Goal: Task Accomplishment & Management: Complete application form

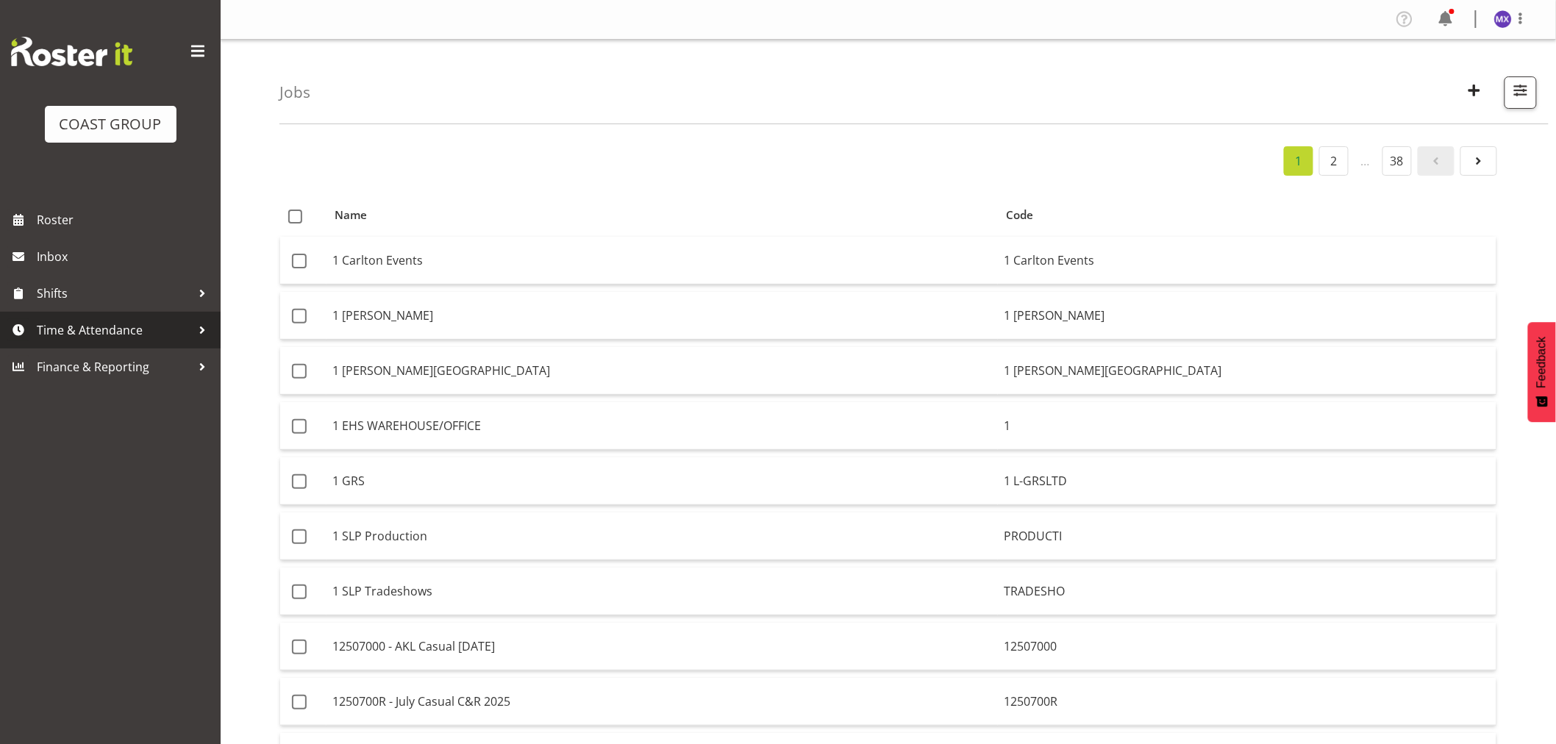
click at [107, 331] on span "Time & Attendance" at bounding box center [114, 330] width 154 height 22
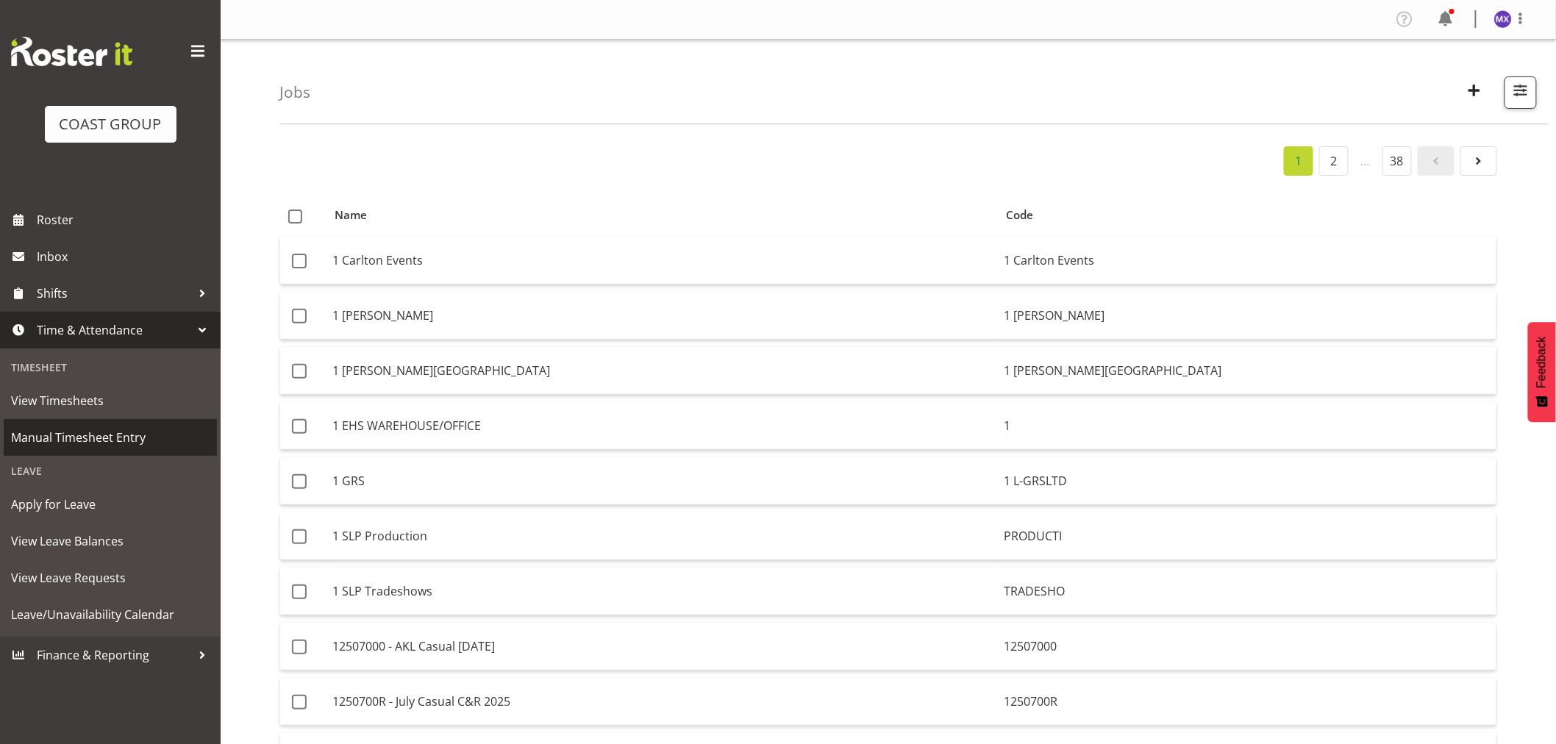
click at [62, 442] on span "Manual Timesheet Entry" at bounding box center [110, 437] width 199 height 22
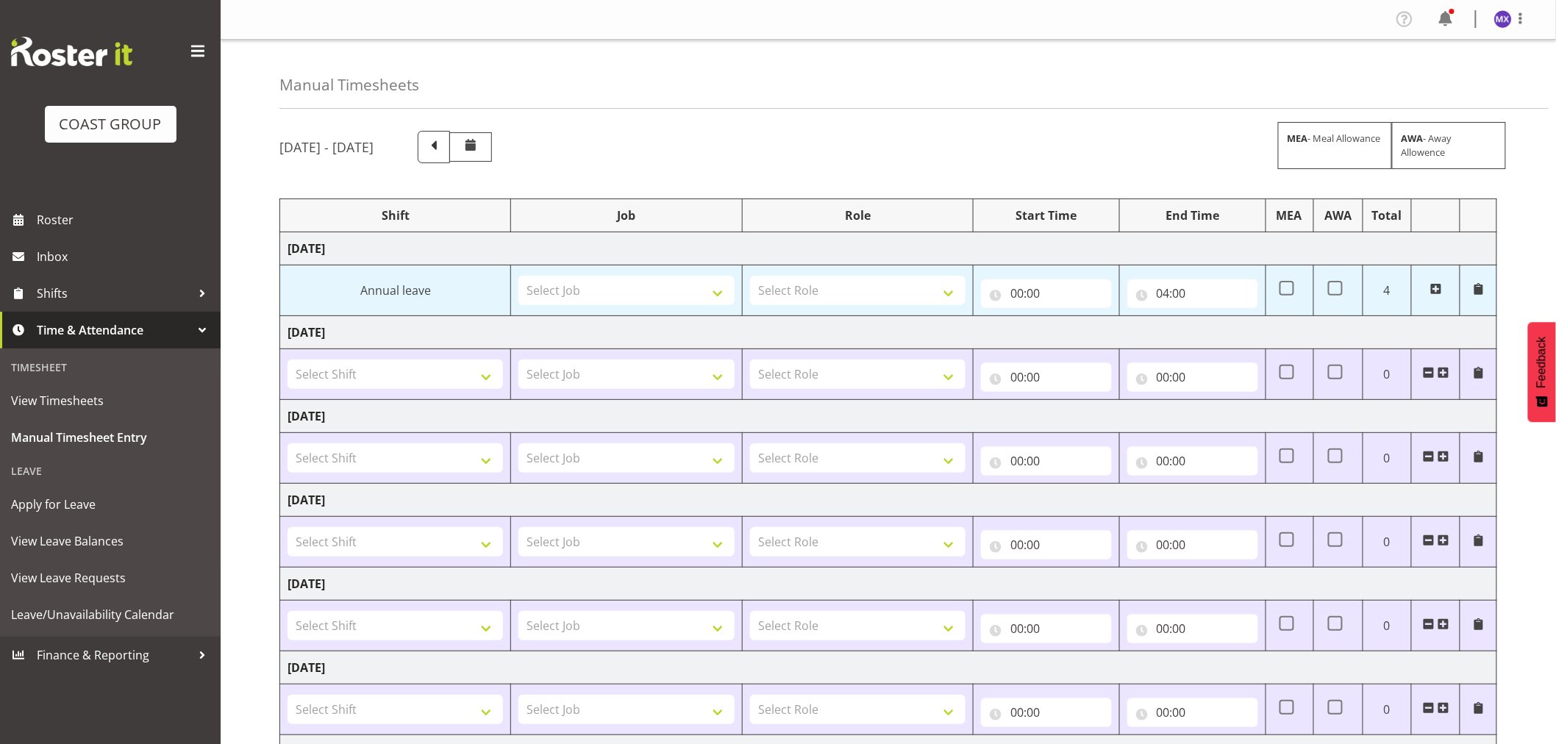
click at [1435, 285] on span at bounding box center [1436, 289] width 12 height 12
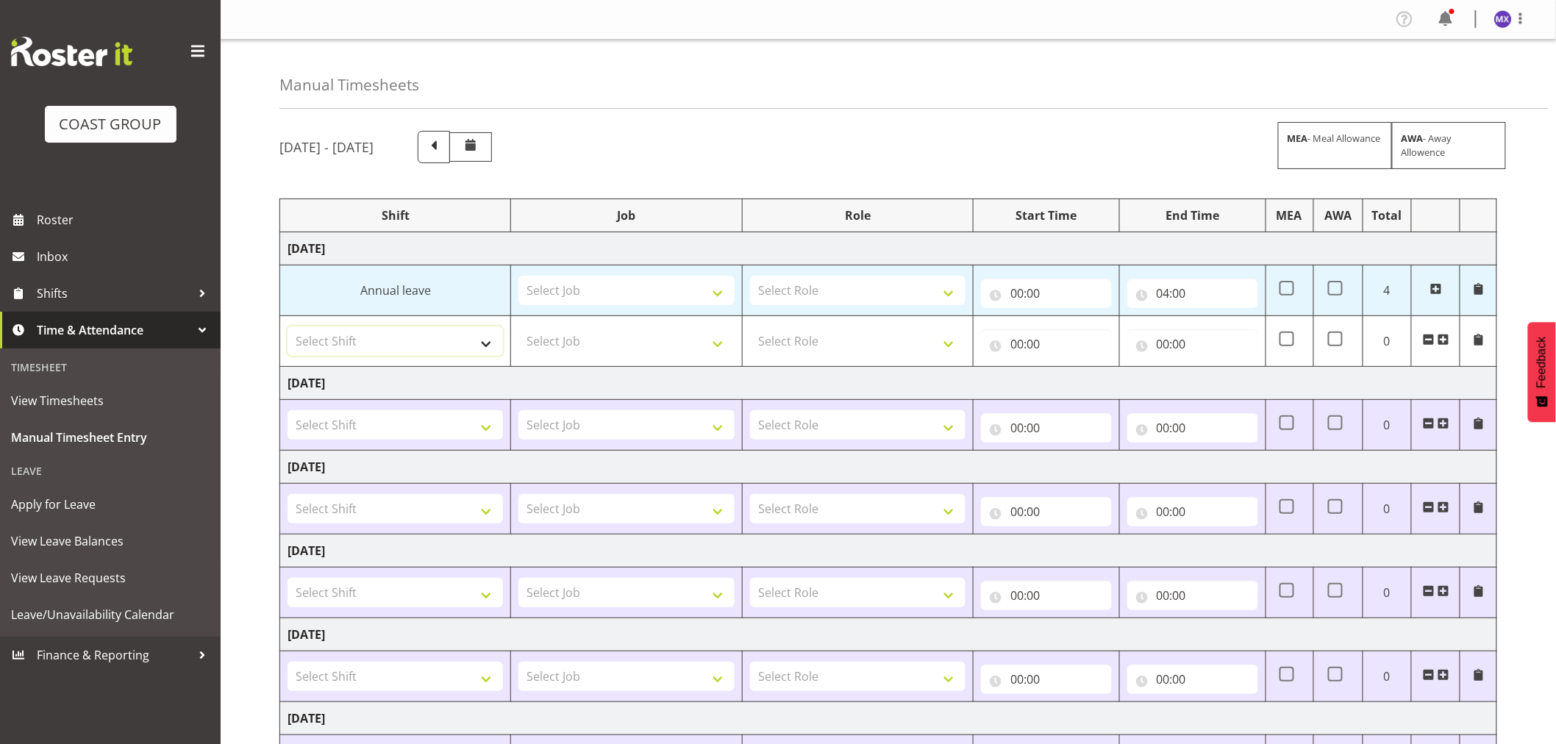
click at [480, 349] on select "Select Shift EHS AKL Warehouse/Office" at bounding box center [394, 340] width 215 height 29
select select "1083"
click at [287, 326] on select "Select Shift EHS AKL Warehouse/Office" at bounding box center [394, 340] width 215 height 29
click at [709, 344] on select "Select Job 1 Carlton Events 1 [PERSON_NAME][GEOGRAPHIC_DATA] 1 [PERSON_NAME][GE…" at bounding box center [625, 340] width 215 height 29
select select "69"
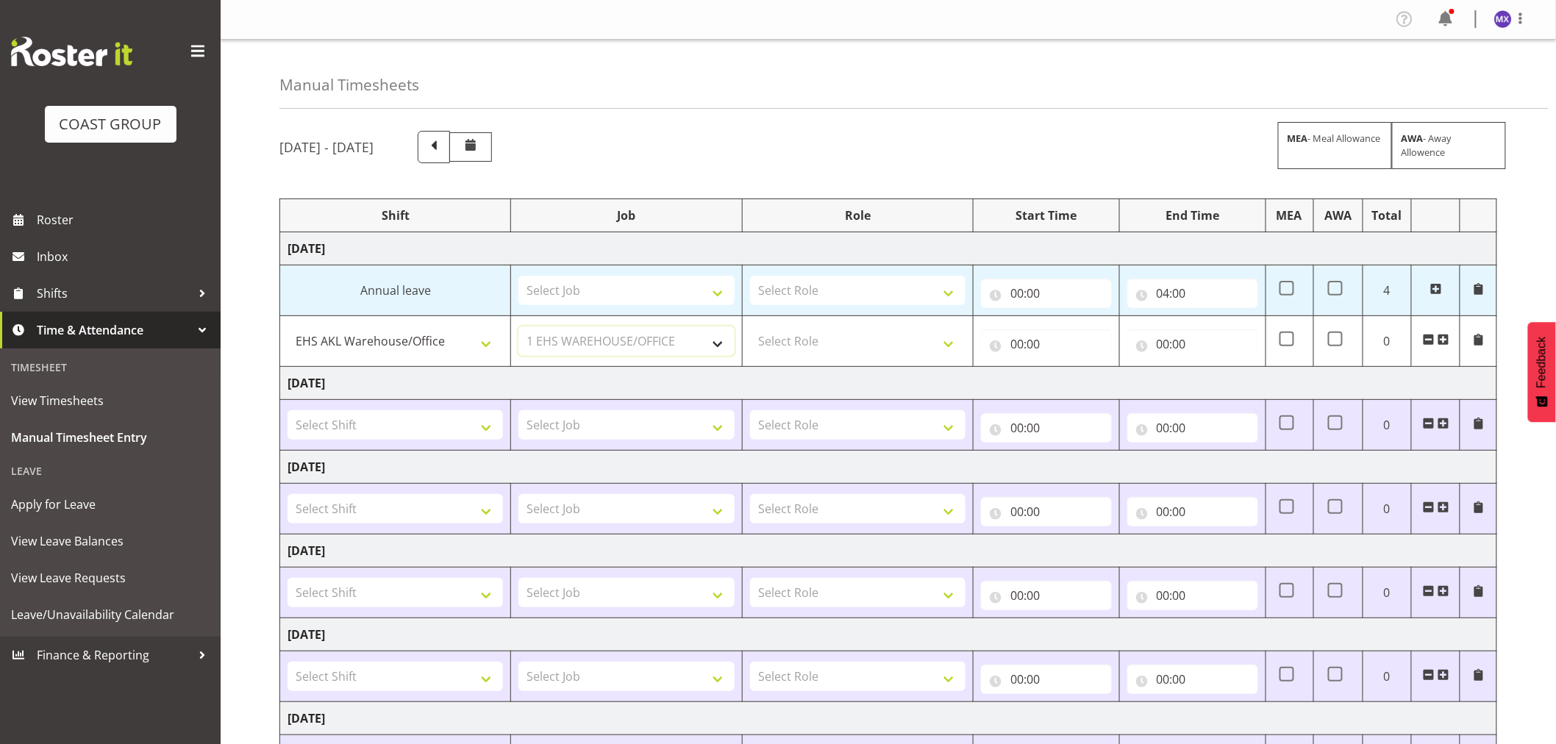
click at [518, 326] on select "Select Job 1 Carlton Events 1 [PERSON_NAME][GEOGRAPHIC_DATA] 1 [PERSON_NAME][GE…" at bounding box center [625, 340] width 215 height 29
click at [944, 344] on select "Select Role ACCOUNTS" at bounding box center [857, 340] width 215 height 29
select select "204"
click at [750, 326] on select "Select Role ACCOUNTS" at bounding box center [857, 340] width 215 height 29
click at [1040, 349] on input "00:00" at bounding box center [1046, 343] width 131 height 29
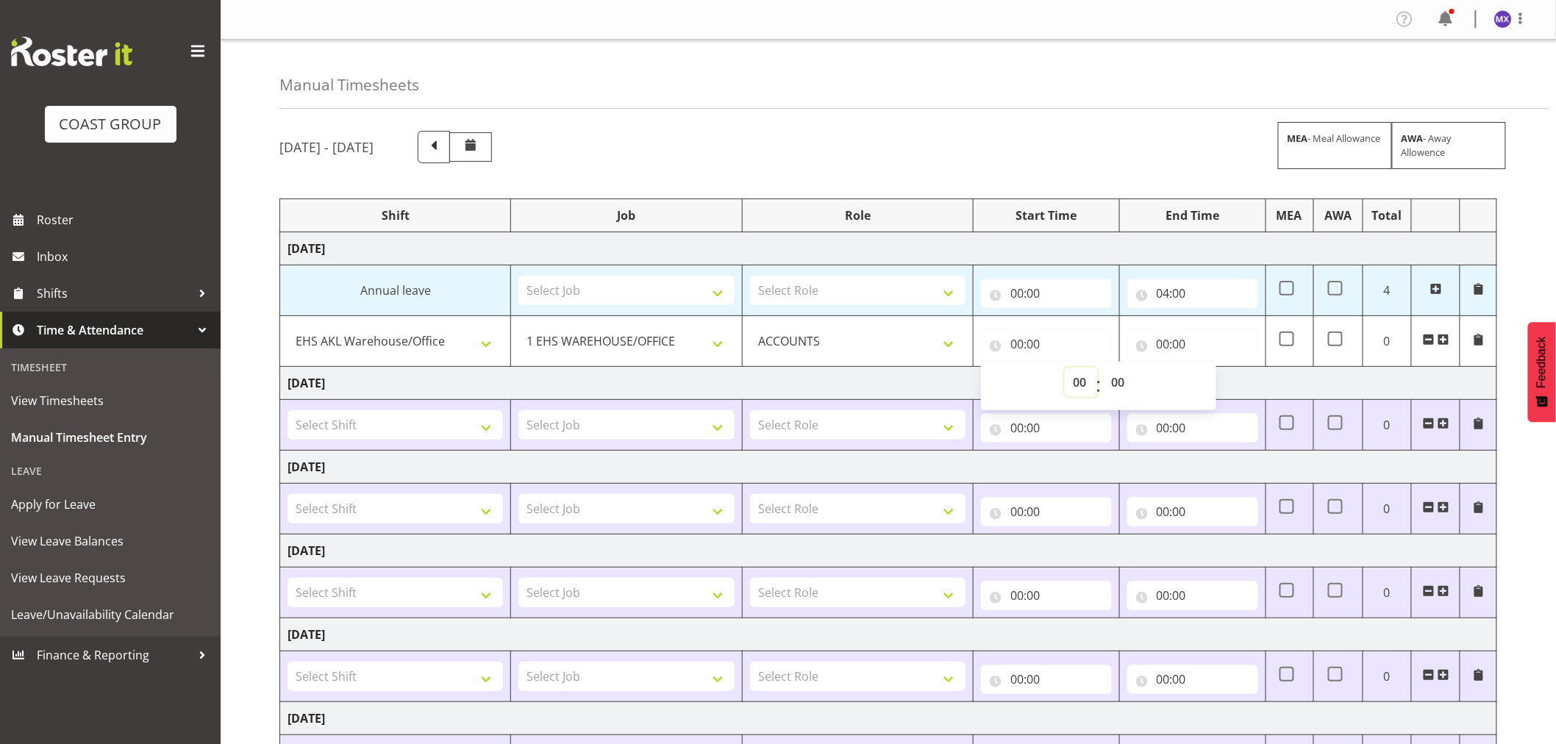
click at [1075, 387] on select "00 01 02 03 04 05 06 07 08 09 10 11 12 13 14 15 16 17 18 19 20 21 22 23" at bounding box center [1081, 382] width 33 height 29
select select "7"
click at [1065, 368] on select "00 01 02 03 04 05 06 07 08 09 10 11 12 13 14 15 16 17 18 19 20 21 22 23" at bounding box center [1081, 382] width 33 height 29
type input "07:00"
click at [1118, 387] on select "00 01 02 03 04 05 06 07 08 09 10 11 12 13 14 15 16 17 18 19 20 21 22 23 24 25 2…" at bounding box center [1119, 382] width 33 height 29
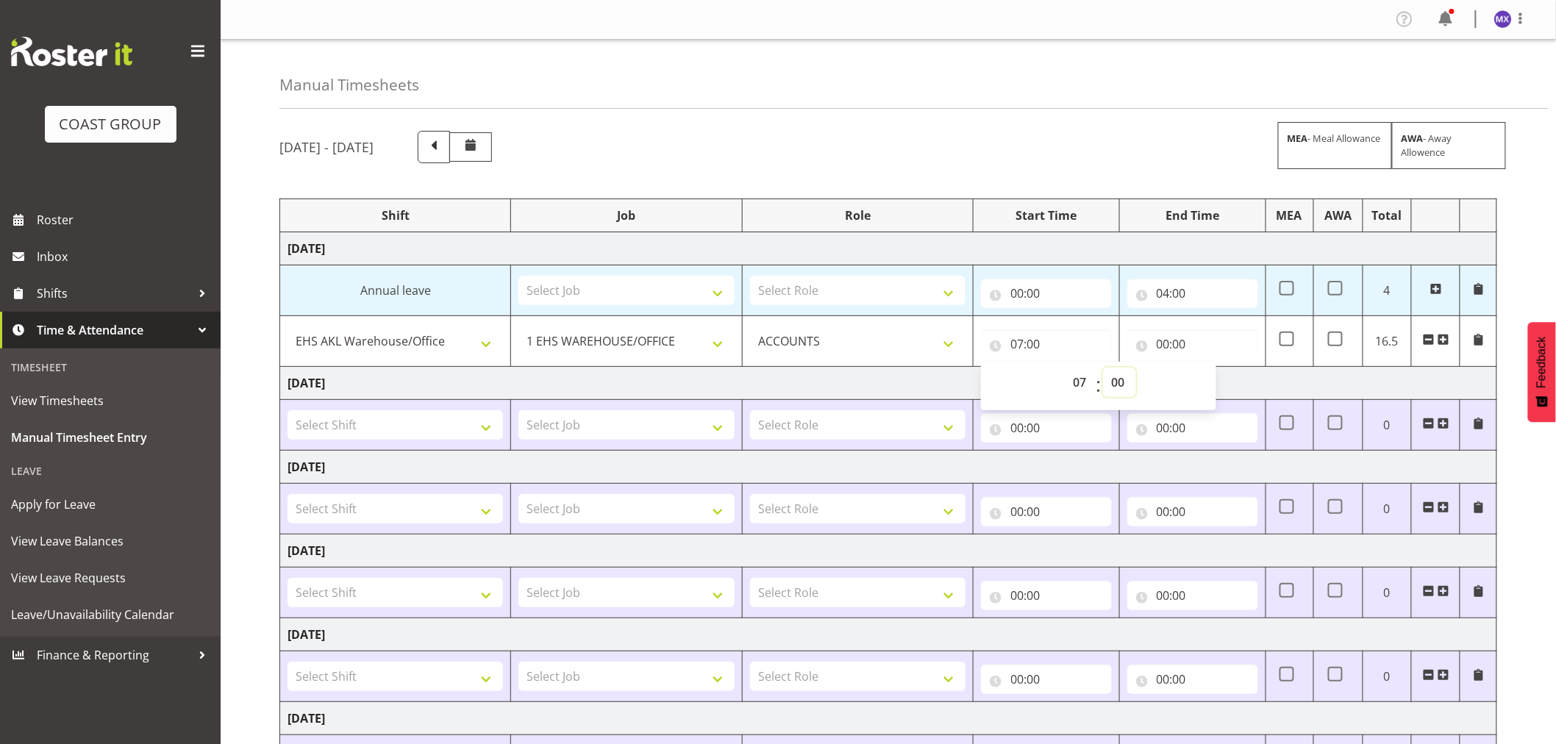
select select "50"
type input "07:50"
click at [1203, 343] on input "00:00" at bounding box center [1192, 343] width 131 height 29
click at [1212, 387] on select "00 01 02 03 04 05 06 07 08 09 10 11 12 13 14 15 16 17 18 19 20 21 22 23" at bounding box center [1227, 382] width 33 height 29
select select "12"
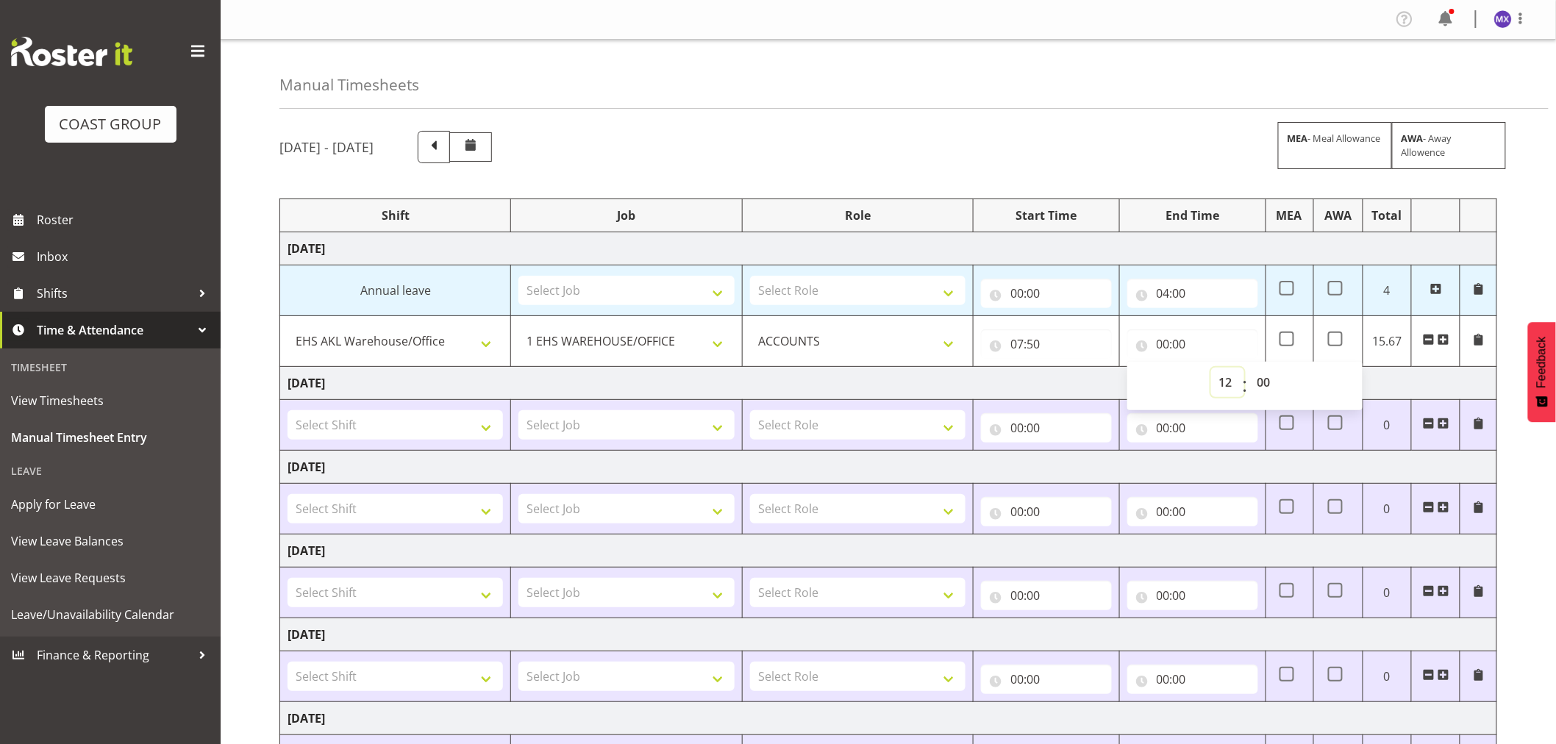
click at [1211, 368] on select "00 01 02 03 04 05 06 07 08 09 10 11 12 13 14 15 16 17 18 19 20 21 22 23" at bounding box center [1227, 382] width 33 height 29
type input "12:00"
click at [1518, 259] on div "[DATE] - [DATE] MEA - Meal Allowance AWA - Away Allowence Shift Job Role Start …" at bounding box center [917, 536] width 1276 height 832
click at [1191, 342] on input "12:00" at bounding box center [1192, 343] width 131 height 29
click at [1265, 383] on select "00 01 02 03 04 05 06 07 08 09 10 11 12 13 14 15 16 17 18 19 20 21 22 23 24 25 2…" at bounding box center [1265, 382] width 33 height 29
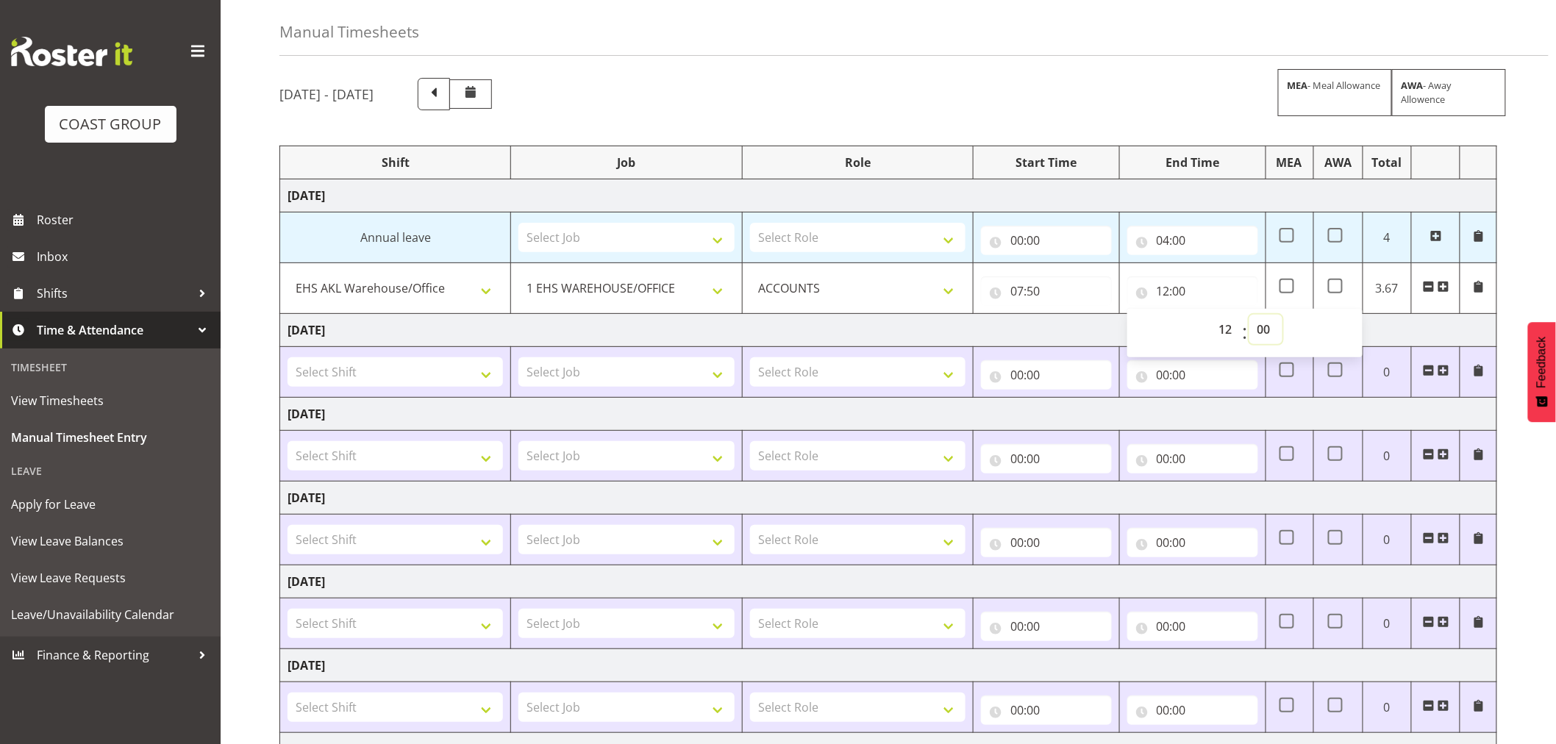
scroll to position [82, 0]
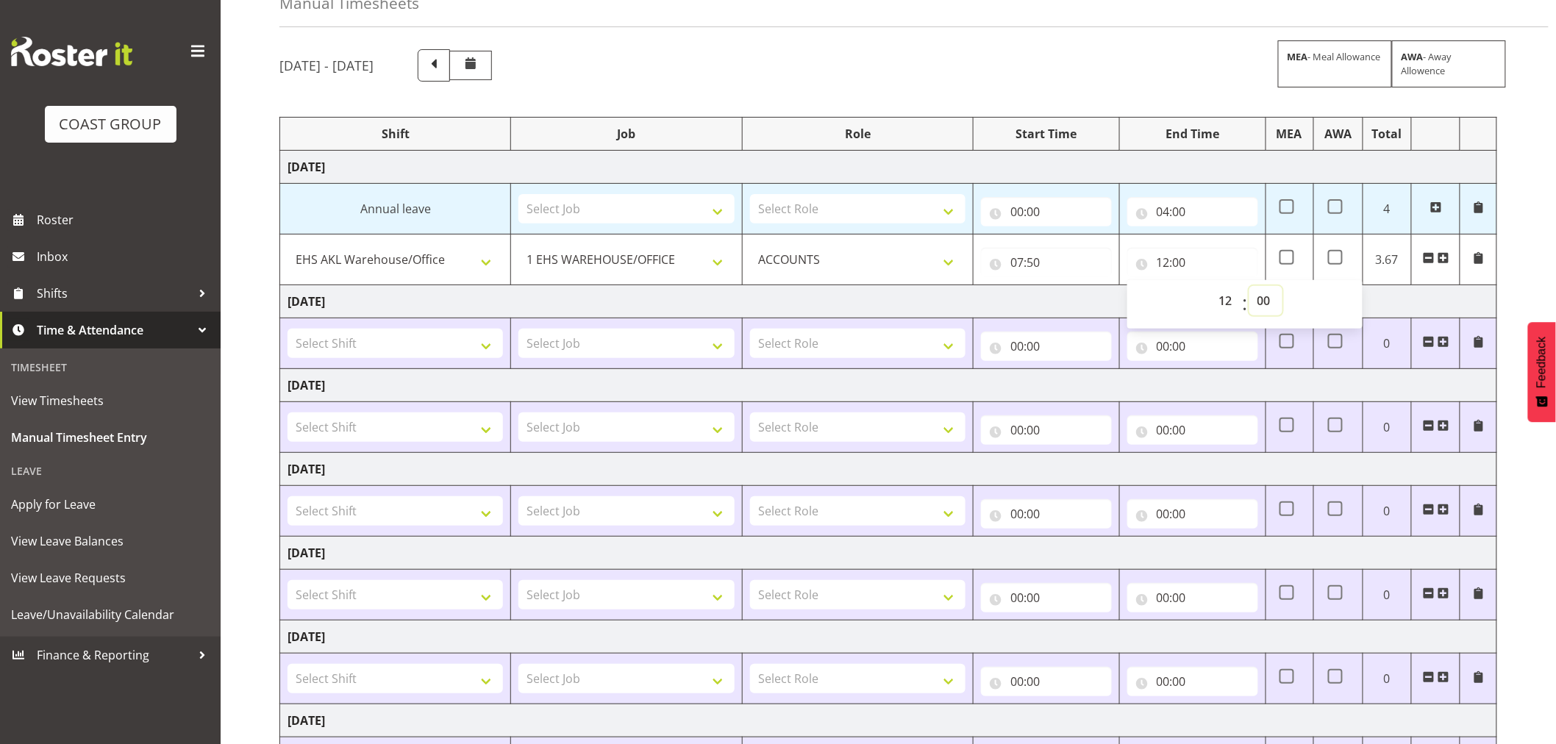
click at [1265, 307] on select "00 01 02 03 04 05 06 07 08 09 10 11 12 13 14 15 16 17 18 19 20 21 22 23 24 25 2…" at bounding box center [1265, 300] width 33 height 29
select select "20"
click at [1249, 286] on select "00 01 02 03 04 05 06 07 08 09 10 11 12 13 14 15 16 17 18 19 20 21 22 23 24 25 2…" at bounding box center [1265, 300] width 33 height 29
type input "12:20"
click at [1541, 490] on div "[DATE] - [DATE] MEA - Meal Allowance AWA - Away Allowence Shift Job Role Start …" at bounding box center [917, 454] width 1276 height 832
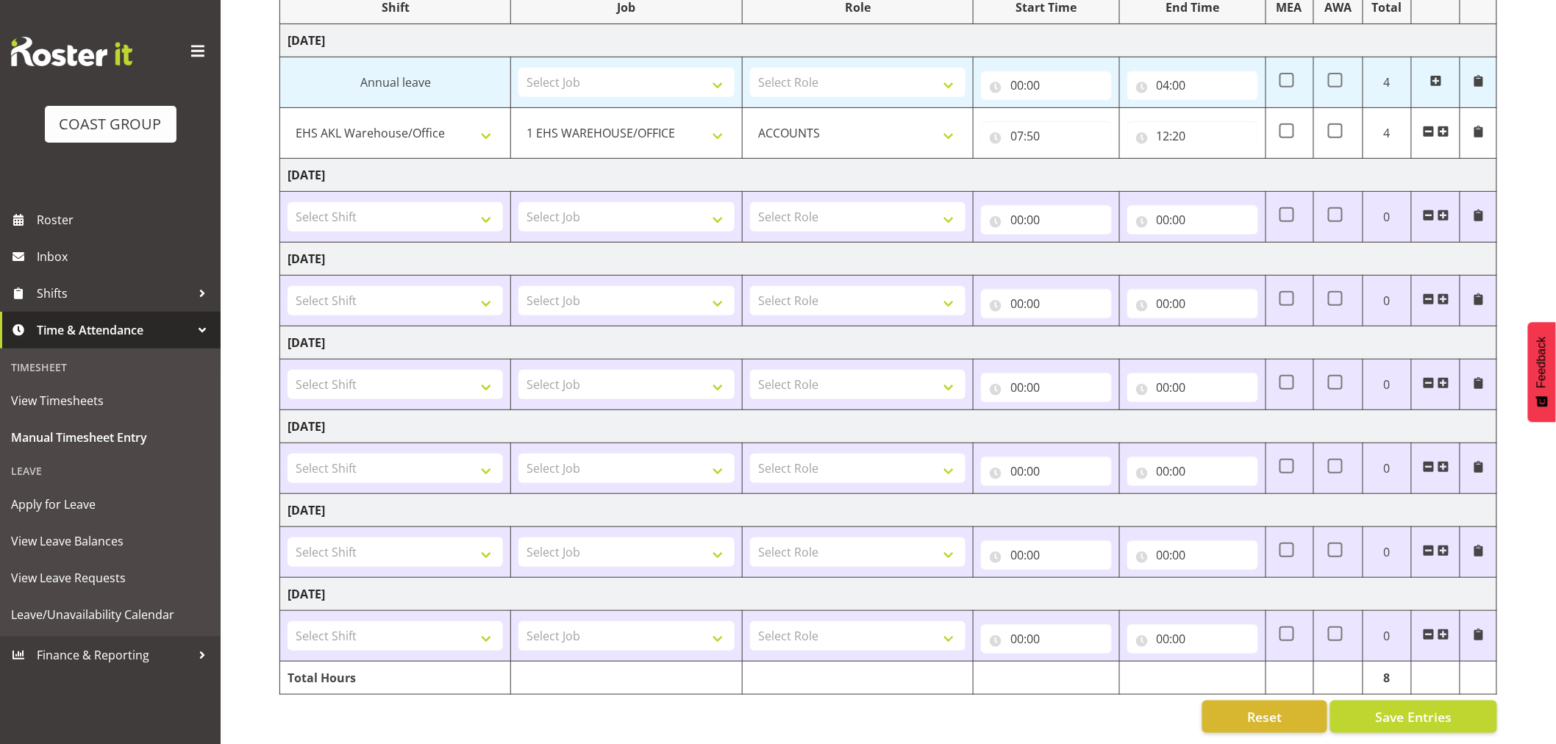
scroll to position [222, 0]
click at [1386, 707] on span "Save Entries" at bounding box center [1413, 716] width 76 height 19
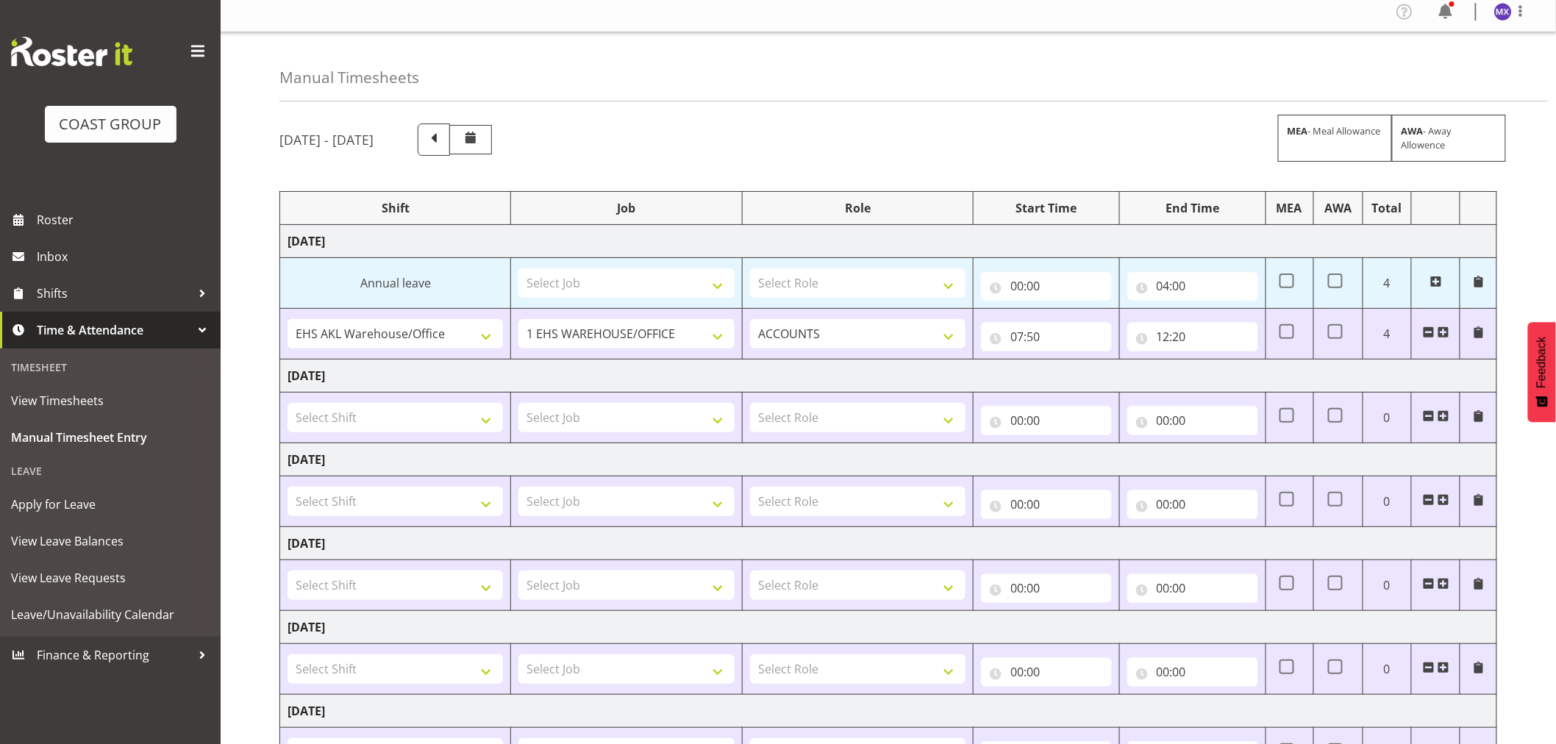
scroll to position [0, 0]
